Goal: Find specific page/section: Find specific page/section

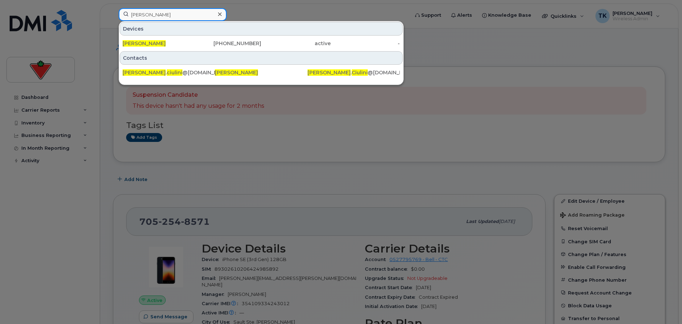
drag, startPoint x: 177, startPoint y: 17, endPoint x: -218, endPoint y: -5, distance: 395.2
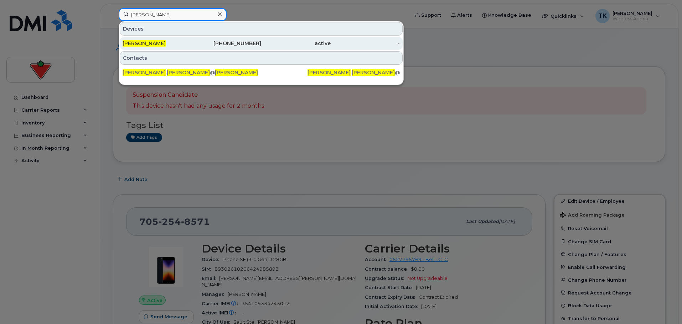
type input "Lorraine raby"
click at [149, 42] on span "Lorraine Raby" at bounding box center [144, 43] width 43 height 6
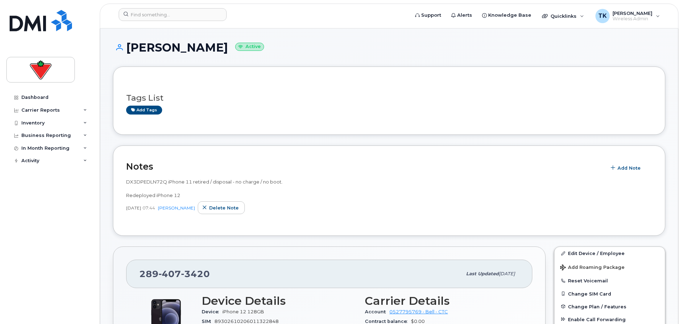
click at [160, 8] on header "Support Alerts Knowledge Base Quicklinks Suspend / Cancel Device Change SIM Car…" at bounding box center [389, 16] width 578 height 25
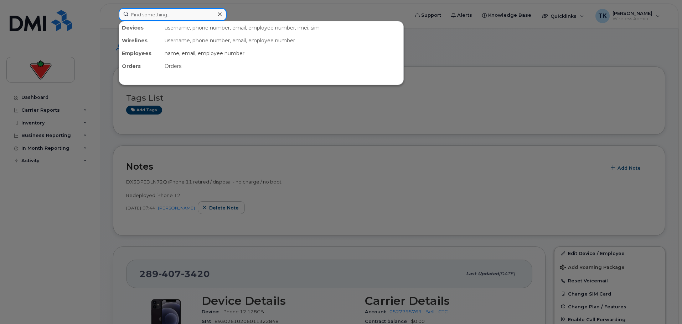
click at [155, 16] on input at bounding box center [173, 14] width 108 height 13
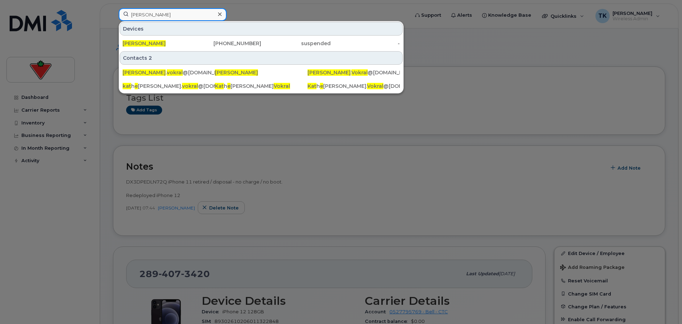
type input "kate vokral"
click at [177, 8] on div at bounding box center [341, 162] width 682 height 324
drag, startPoint x: 178, startPoint y: 14, endPoint x: 12, endPoint y: -8, distance: 167.3
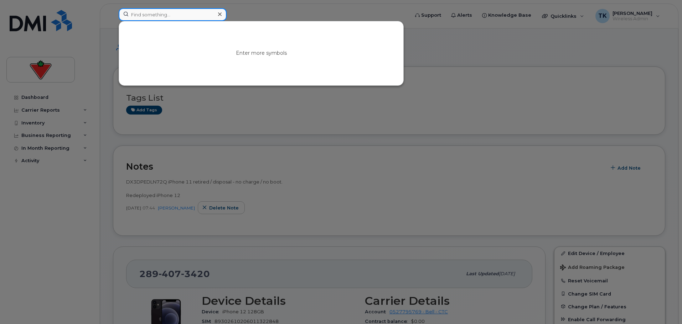
click at [194, 17] on input at bounding box center [173, 14] width 108 height 13
click at [166, 18] on input at bounding box center [173, 14] width 108 height 13
paste input "Maiwenn Castellan"
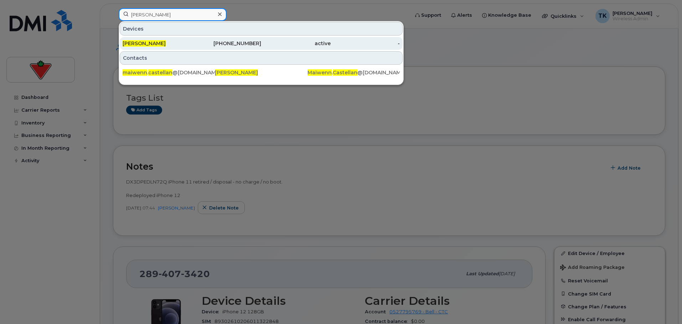
type input "Maiwenn Castellan"
click at [140, 46] on span "Maiwenn Castellan" at bounding box center [144, 43] width 43 height 6
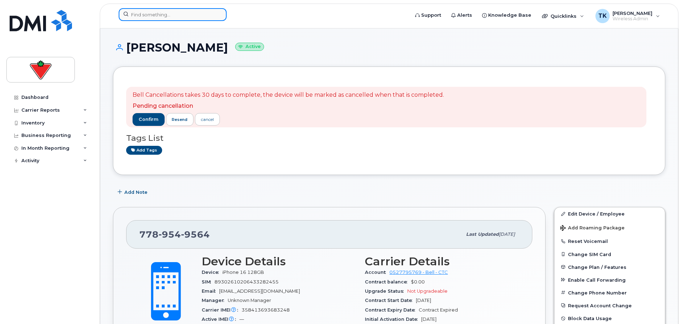
click at [172, 17] on input at bounding box center [173, 14] width 108 height 13
paste input "[PERSON_NAME]"
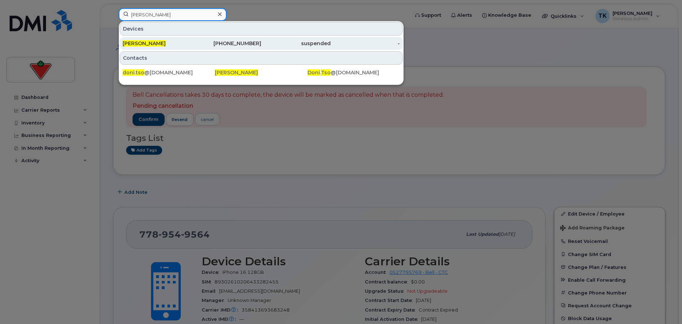
type input "Doni Tso"
click at [161, 44] on div "Doni Tso" at bounding box center [157, 43] width 69 height 7
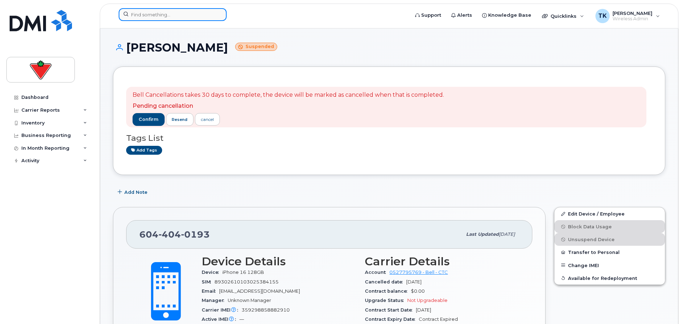
click at [172, 16] on input at bounding box center [173, 14] width 108 height 13
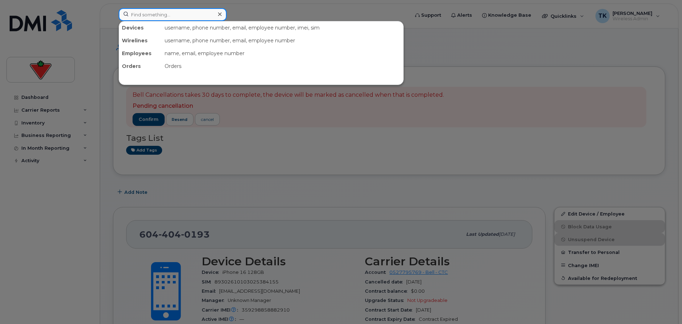
paste input "Ponniyamudu Velu"
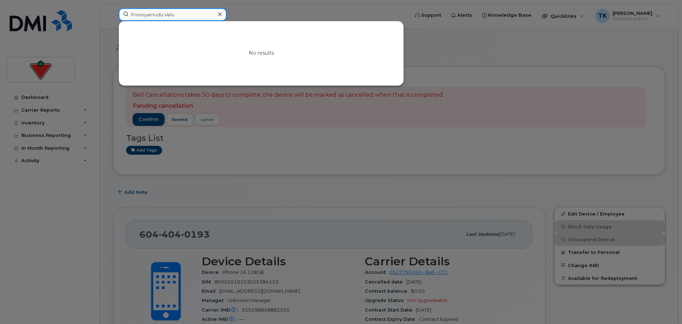
drag, startPoint x: 182, startPoint y: 13, endPoint x: -44, endPoint y: 0, distance: 226.1
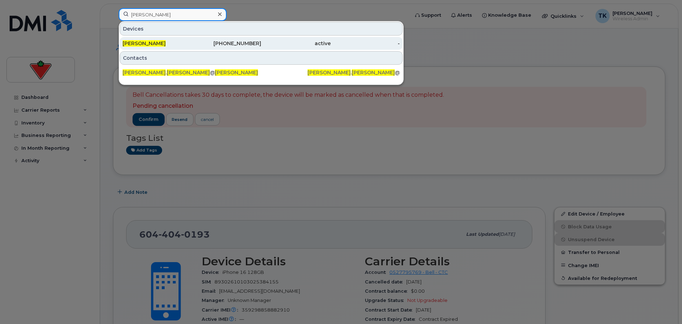
type input "david JAckman"
click at [150, 45] on span "David Jackman" at bounding box center [144, 43] width 43 height 6
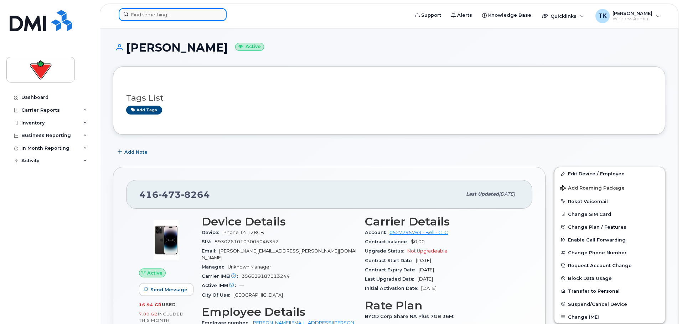
click at [168, 18] on input at bounding box center [173, 14] width 108 height 13
paste input "647-394-3287"
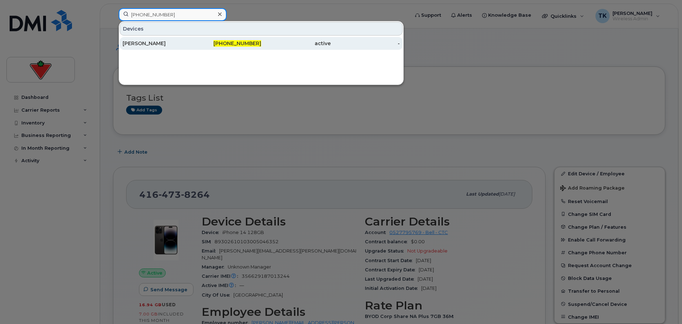
type input "647-394-3287"
click at [158, 43] on div "[PERSON_NAME]" at bounding box center [157, 43] width 69 height 7
